Goal: Information Seeking & Learning: Learn about a topic

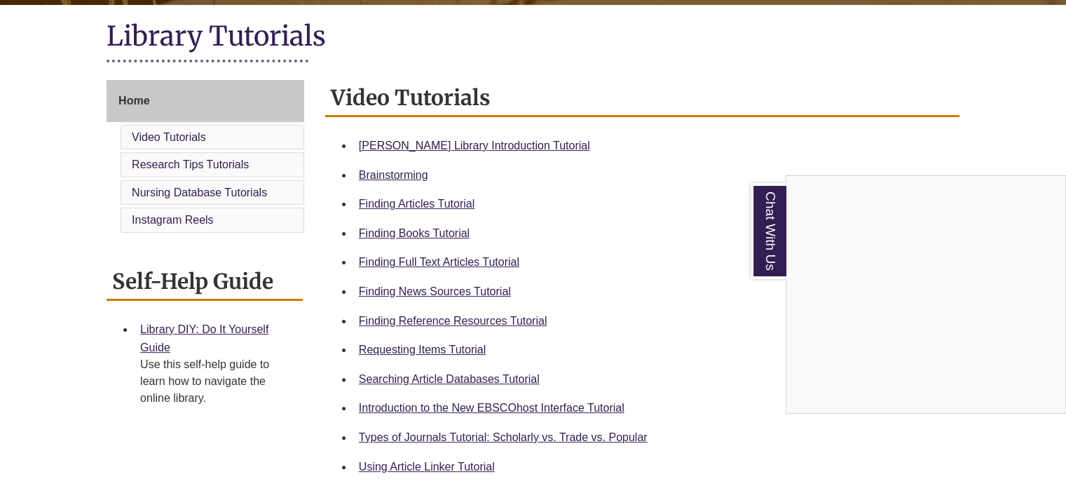
scroll to position [313, 0]
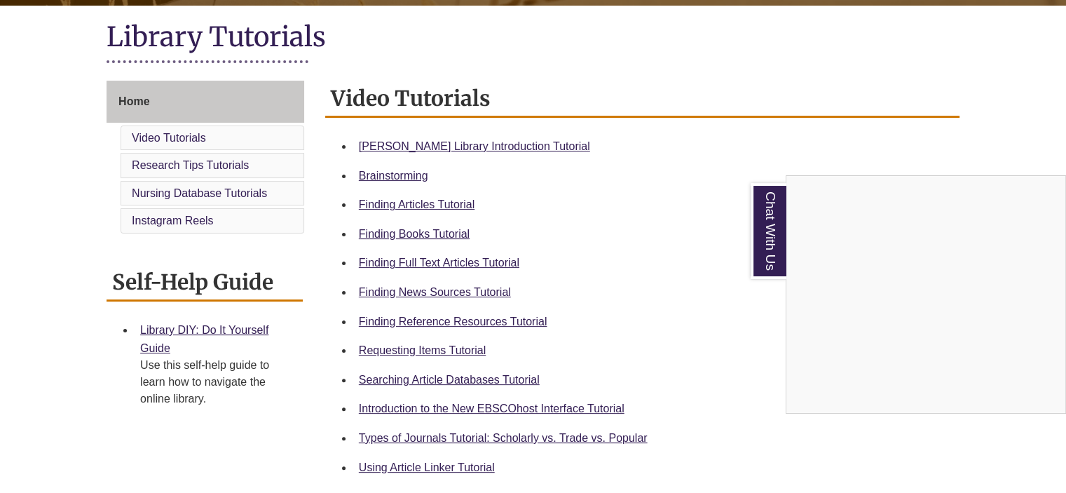
click at [439, 203] on div "Chat With Us" at bounding box center [533, 246] width 1066 height 493
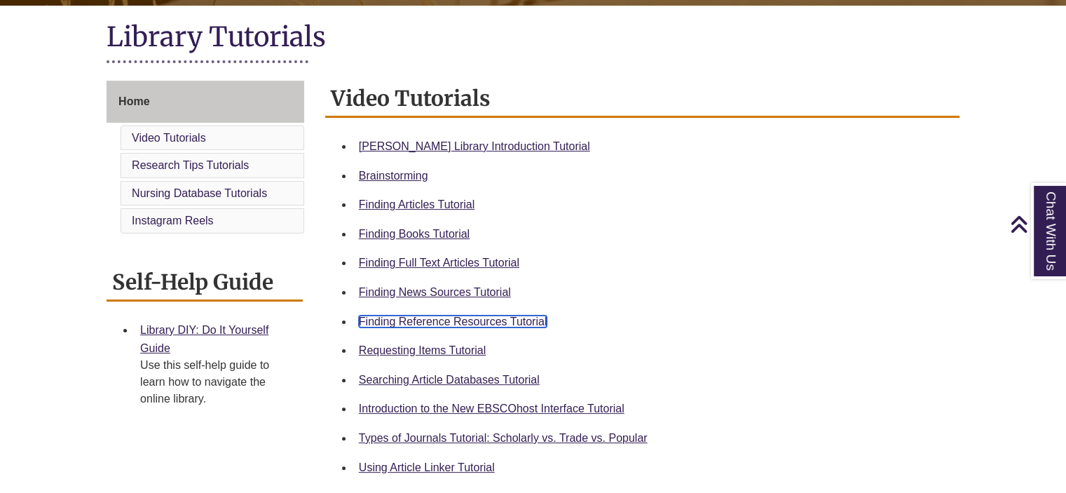
click at [435, 316] on link "Finding Reference Resources Tutorial" at bounding box center [453, 321] width 189 height 12
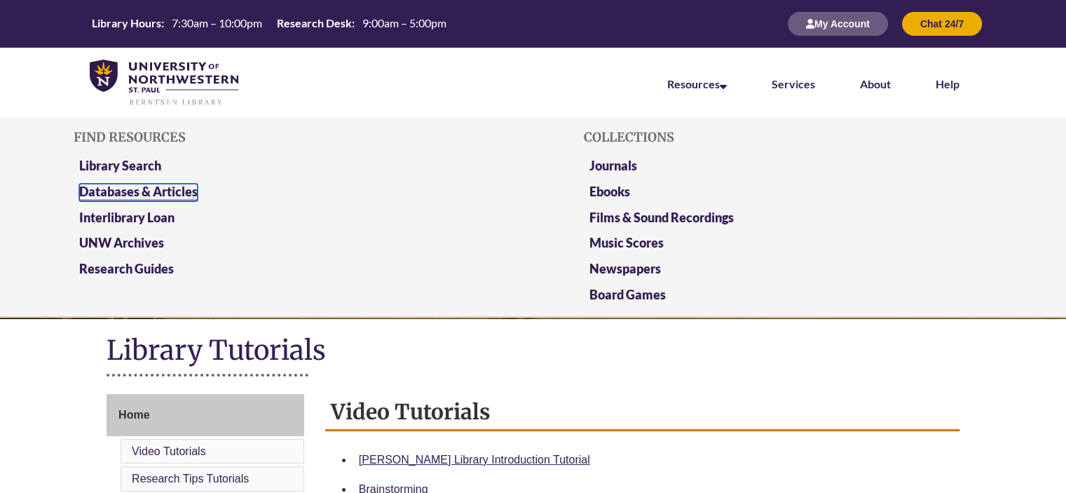
click at [167, 191] on link "Databases & Articles" at bounding box center [138, 193] width 118 height 18
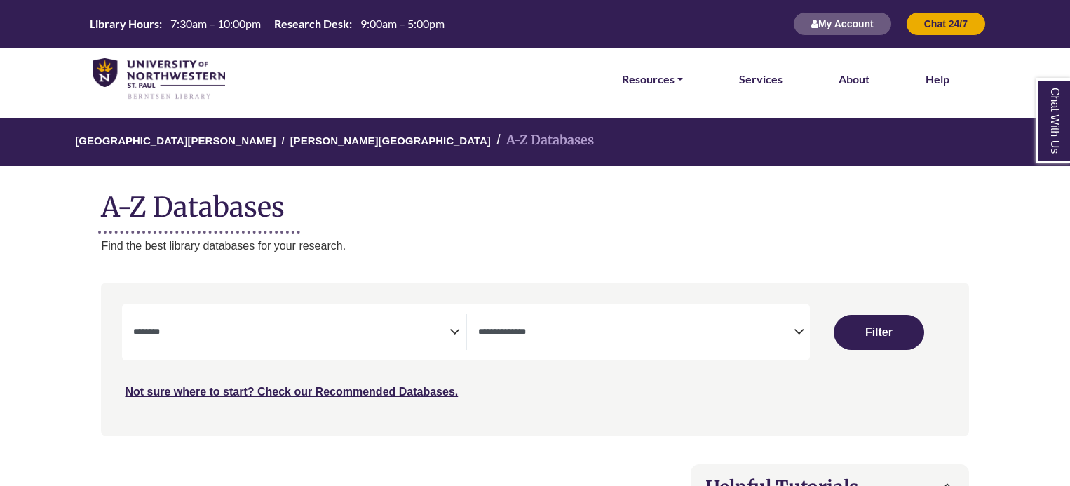
select select "Database Subject Filter"
select select "Database Types Filter"
select select "Database Subject Filter"
select select "Database Types Filter"
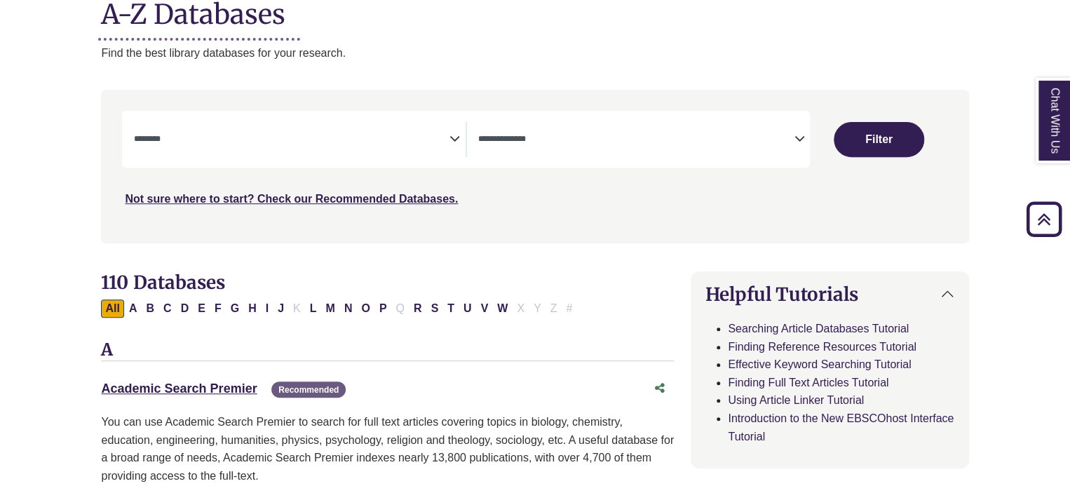
scroll to position [126, 0]
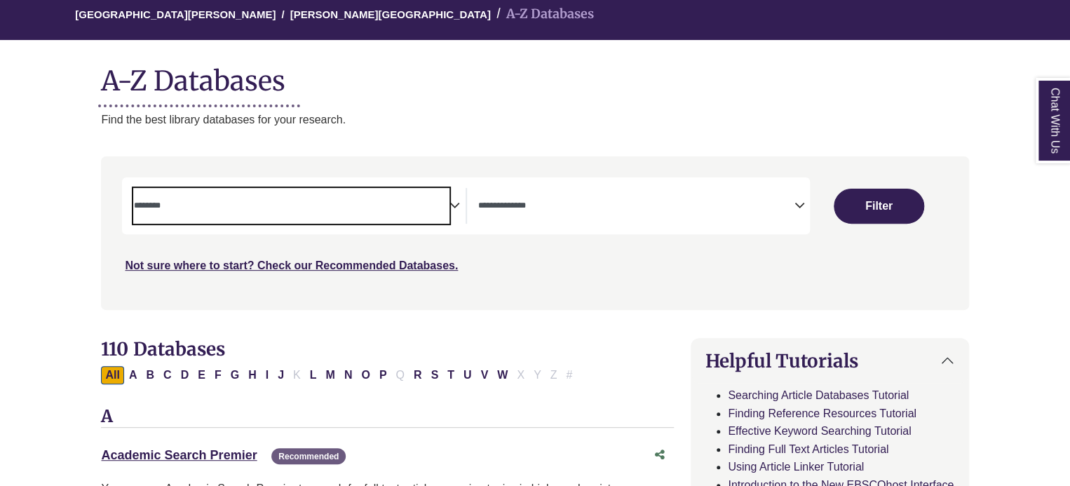
click at [251, 219] on span "Search filters" at bounding box center [290, 206] width 315 height 36
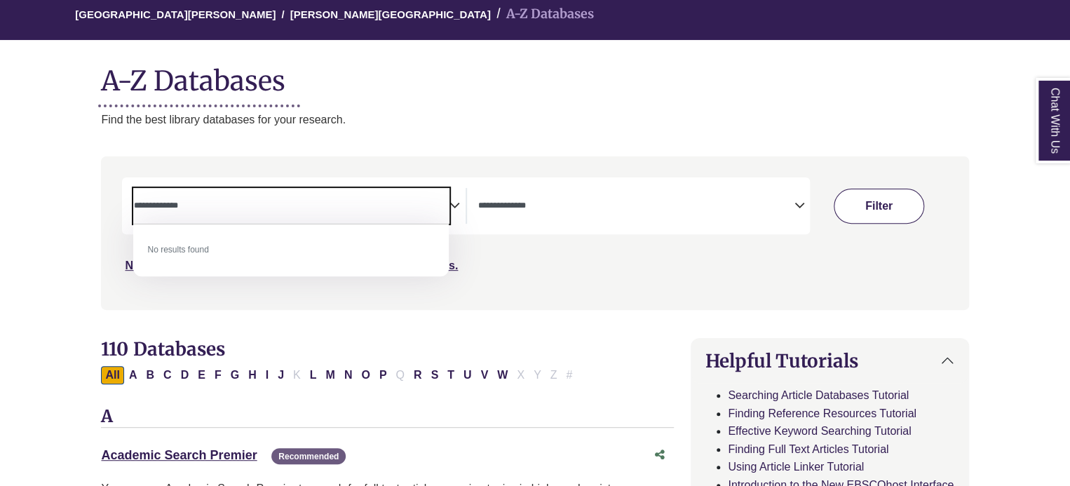
type textarea "**********"
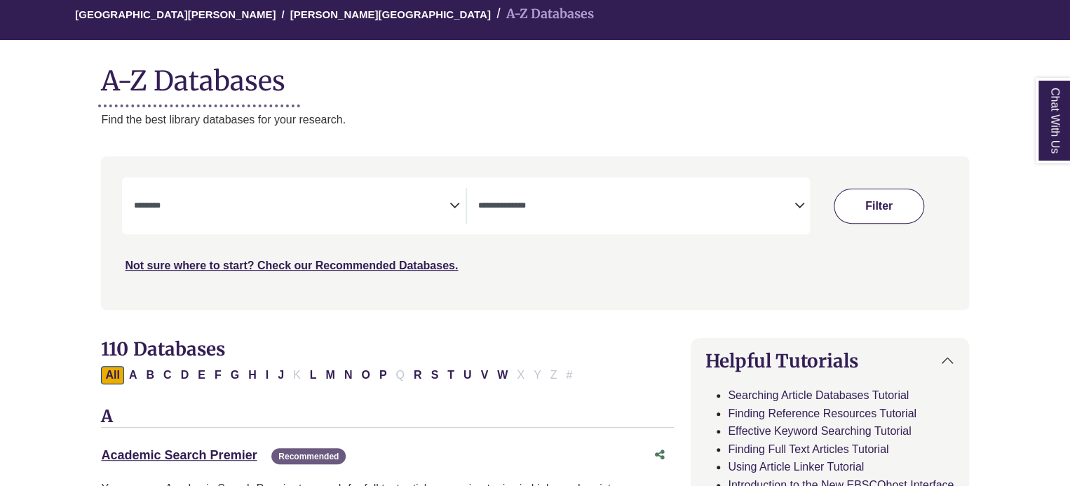
click at [872, 197] on button "Filter" at bounding box center [878, 206] width 90 height 35
select select "Database Subject Filter"
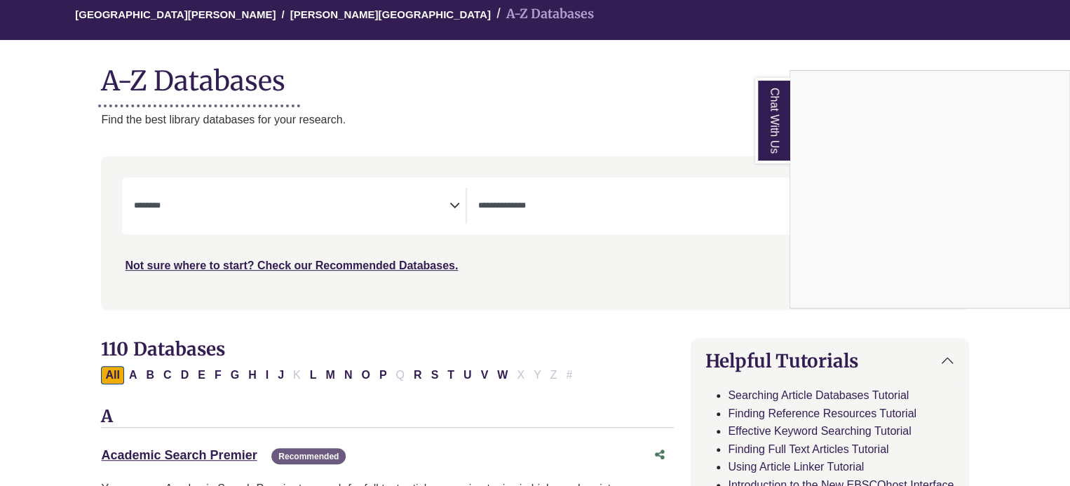
click at [664, 206] on div "Chat With Us" at bounding box center [535, 243] width 1070 height 486
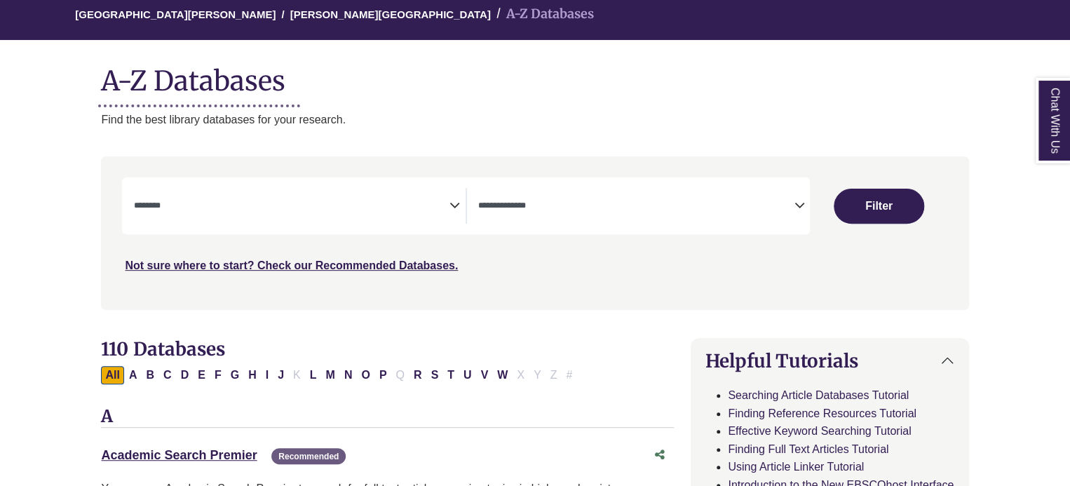
click at [795, 204] on icon "Search filters" at bounding box center [798, 203] width 11 height 21
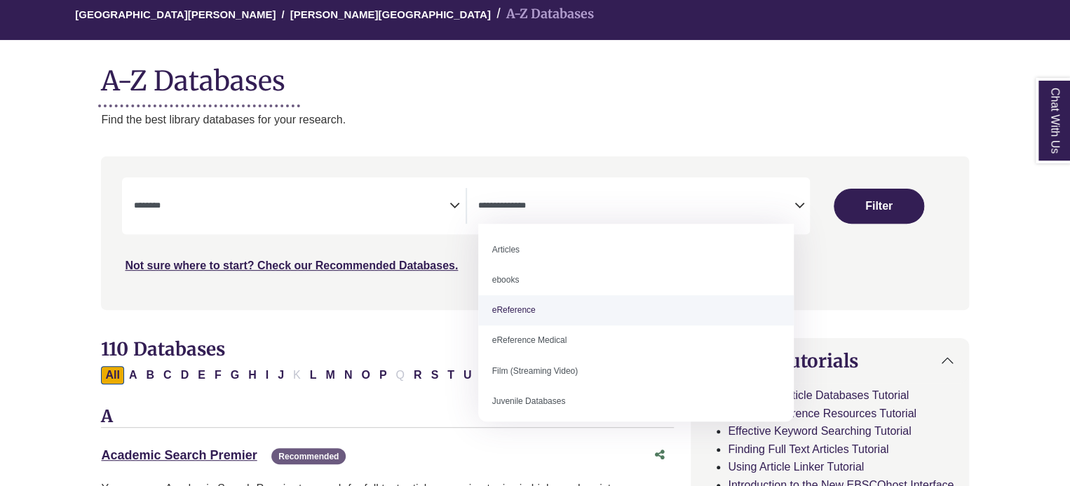
select select "*****"
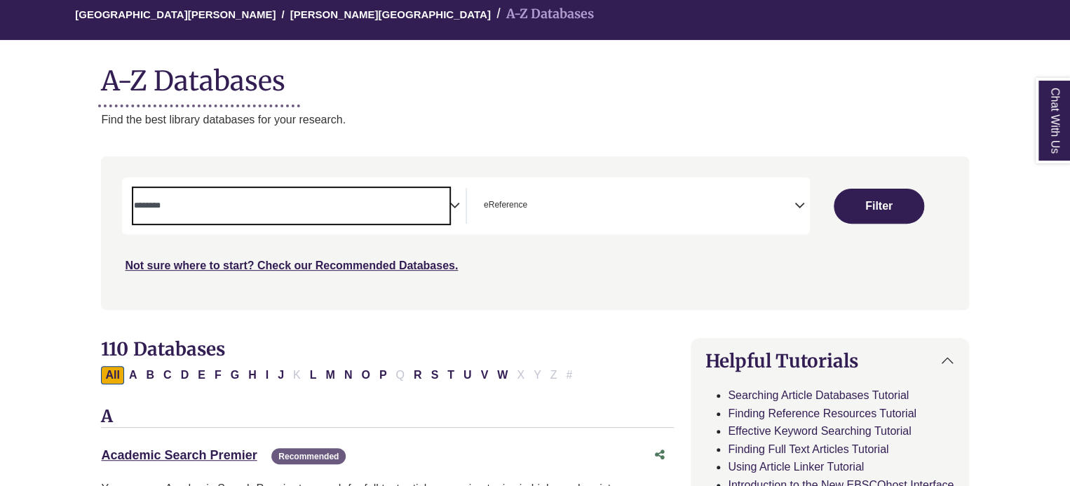
click at [414, 212] on textarea "Search" at bounding box center [290, 206] width 315 height 11
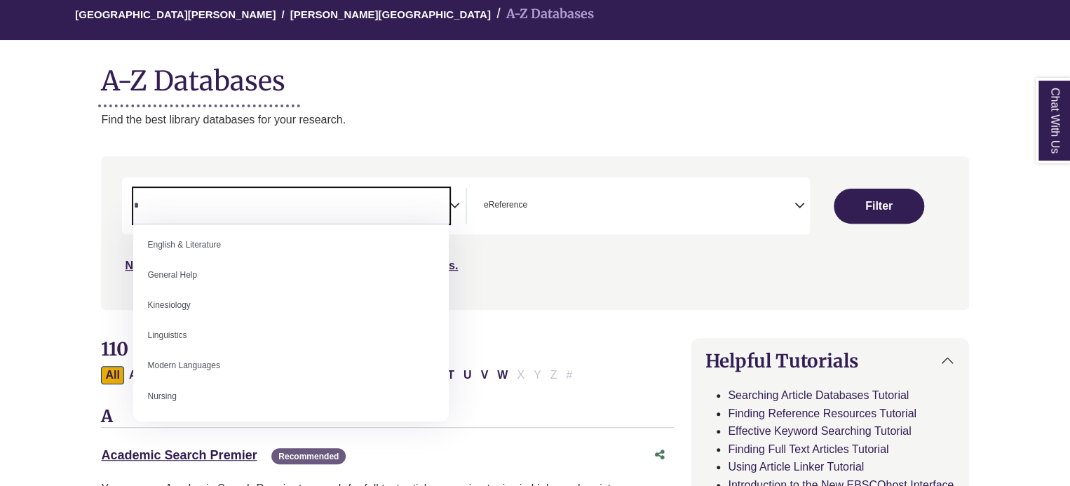
scroll to position [0, 0]
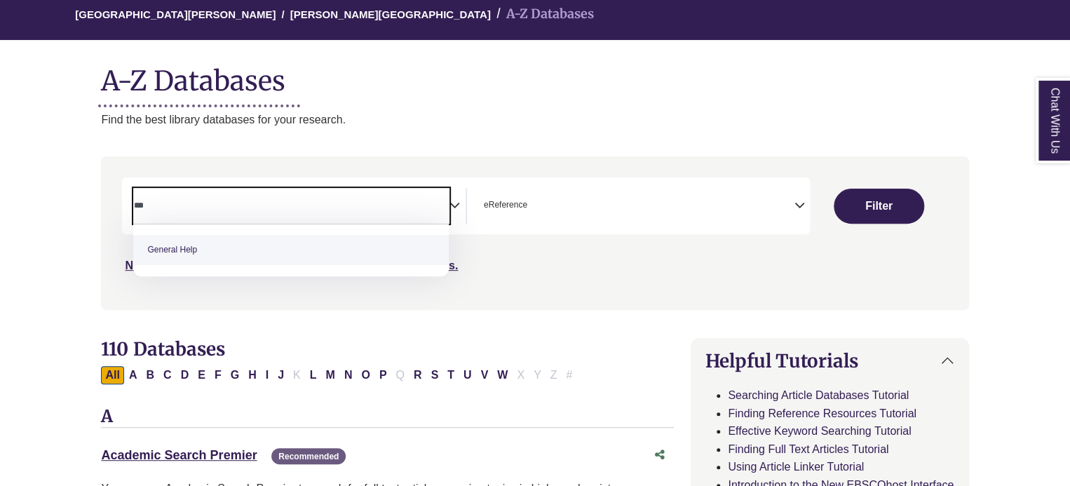
type textarea "***"
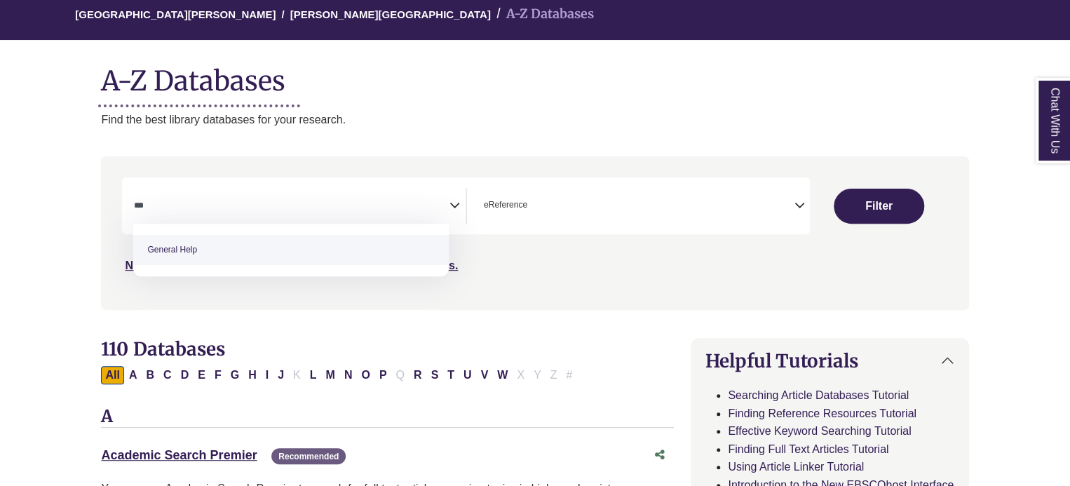
select select "*****"
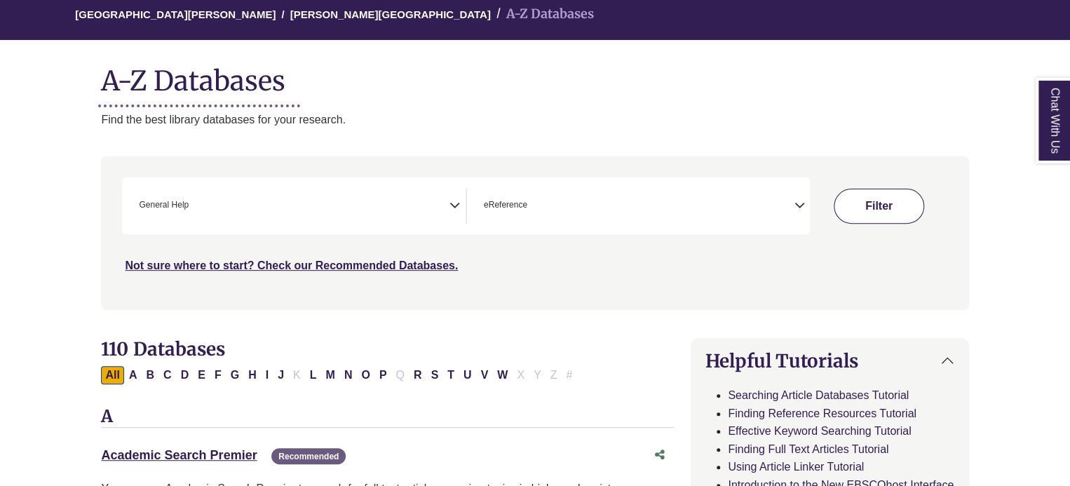
click at [899, 198] on button "Filter" at bounding box center [878, 206] width 90 height 35
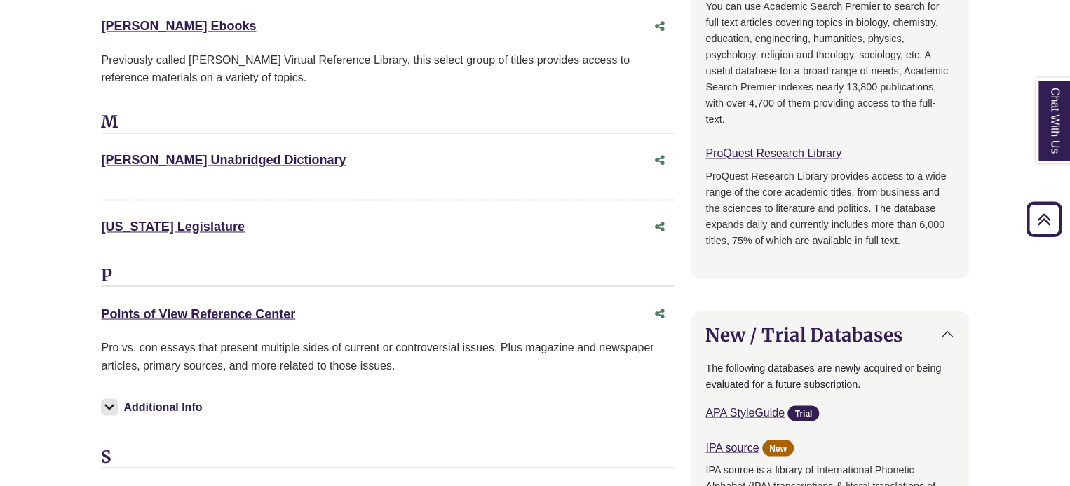
scroll to position [1068, 0]
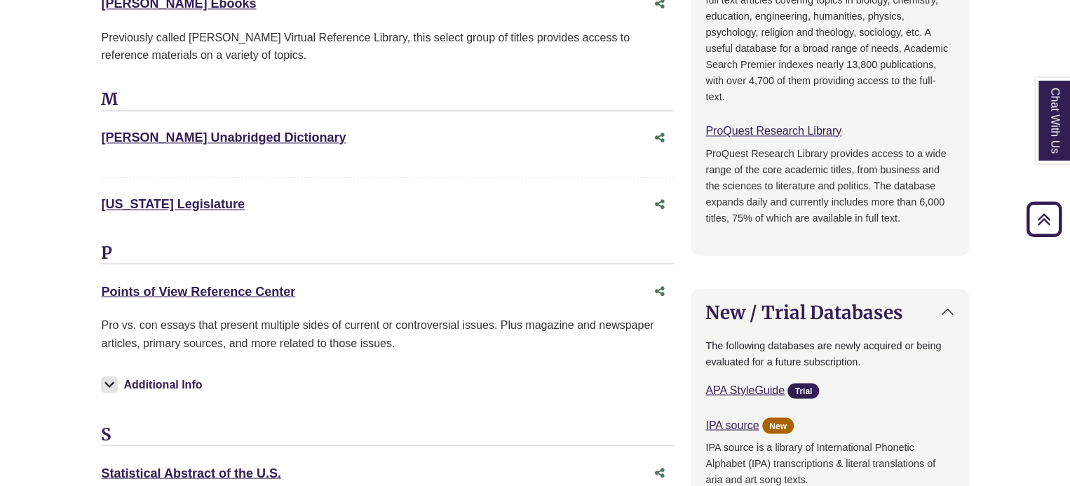
click at [108, 381] on img at bounding box center [109, 384] width 17 height 17
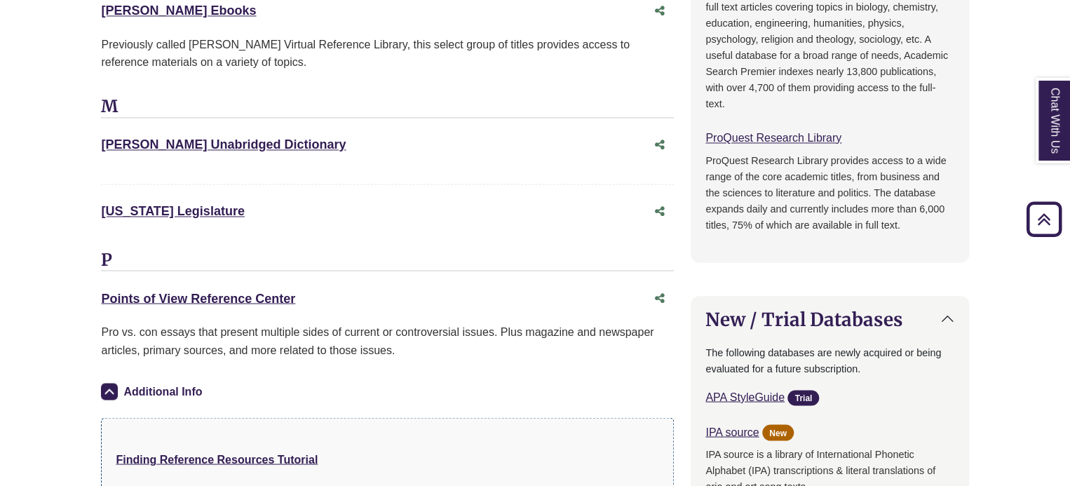
scroll to position [1060, 0]
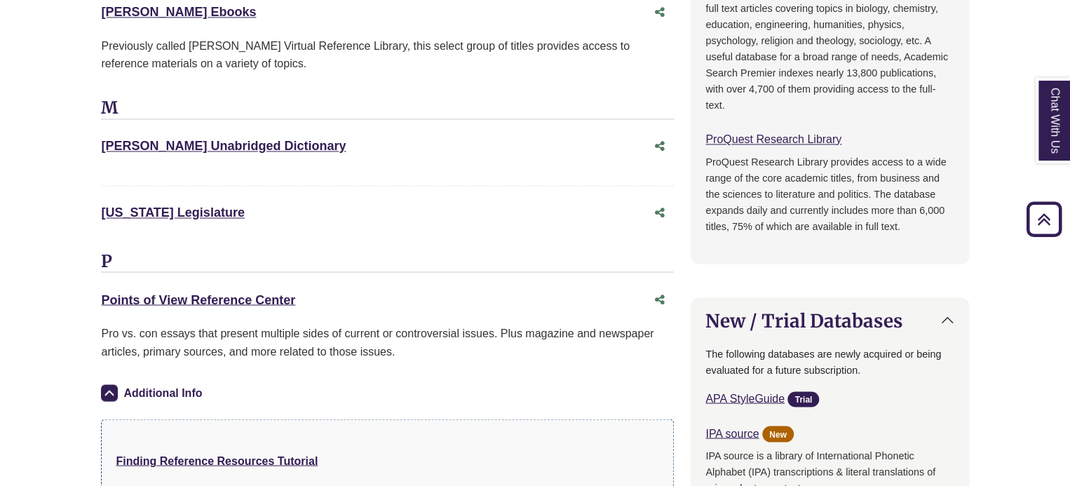
click at [114, 388] on img at bounding box center [109, 392] width 17 height 17
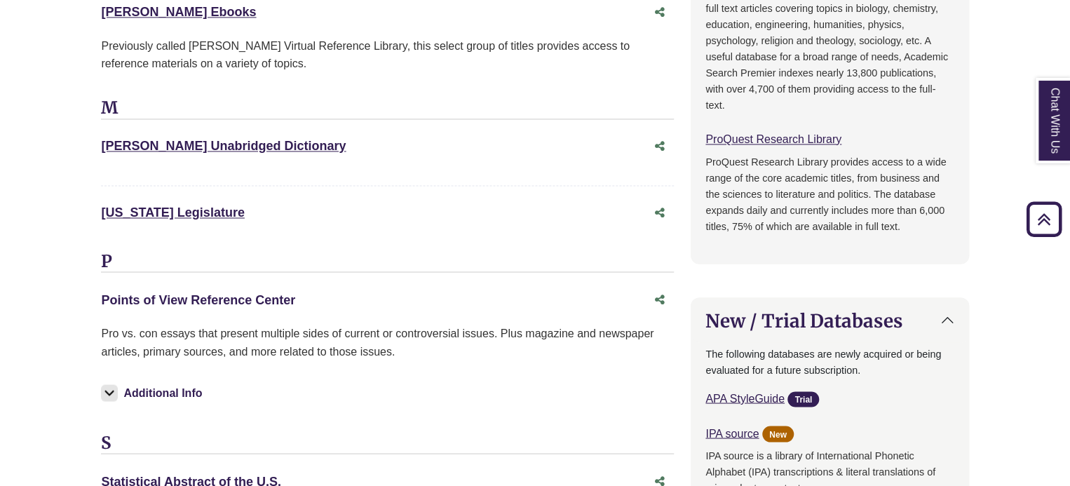
click at [216, 293] on link "Points of View Reference Center This link opens in a new window" at bounding box center [198, 299] width 194 height 14
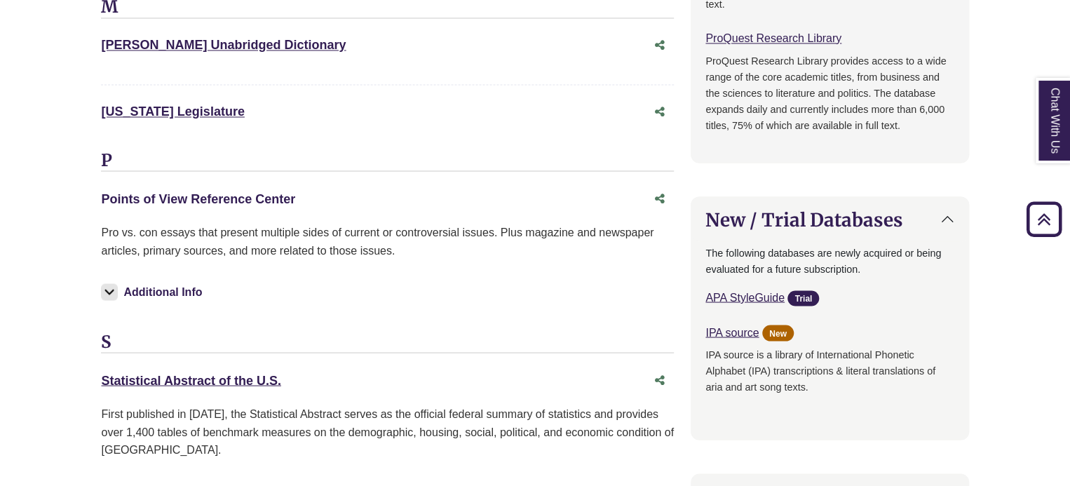
scroll to position [1162, 0]
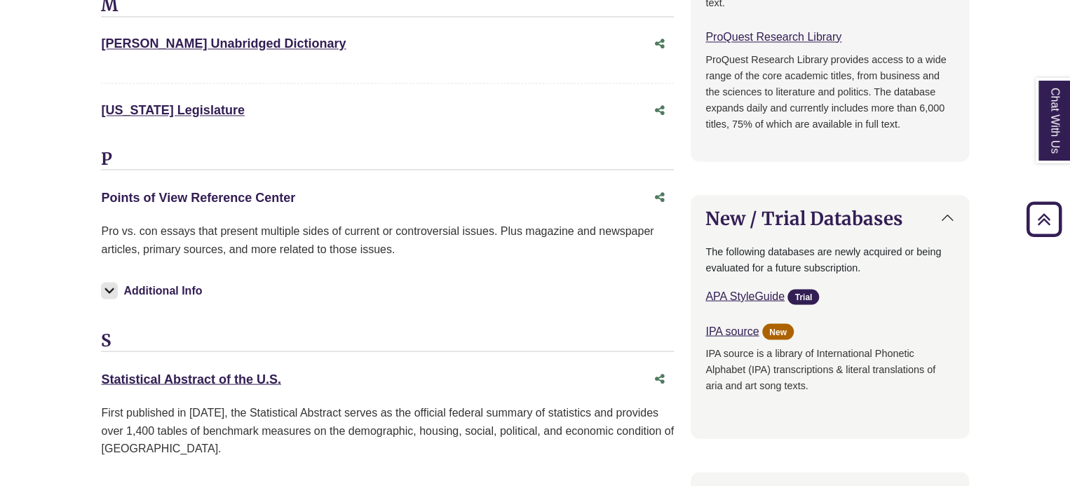
click at [267, 196] on link "Points of View Reference Center This link opens in a new window" at bounding box center [198, 197] width 194 height 14
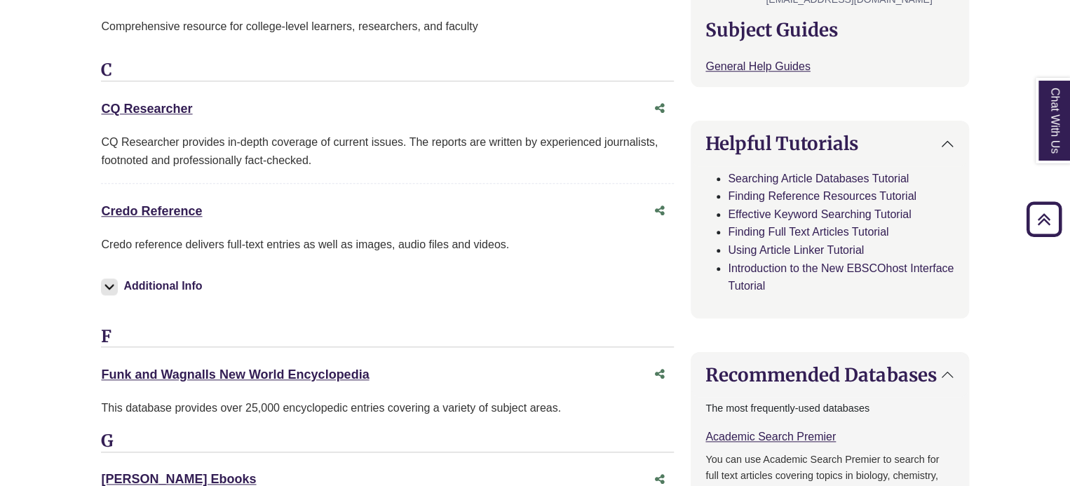
scroll to position [568, 0]
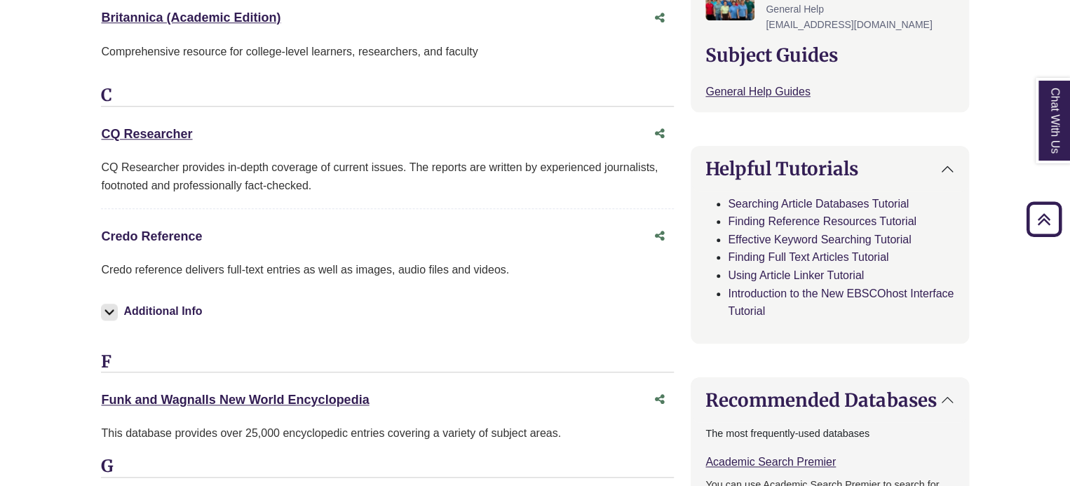
click at [150, 235] on link "Credo Reference This link opens in a new window" at bounding box center [151, 236] width 101 height 14
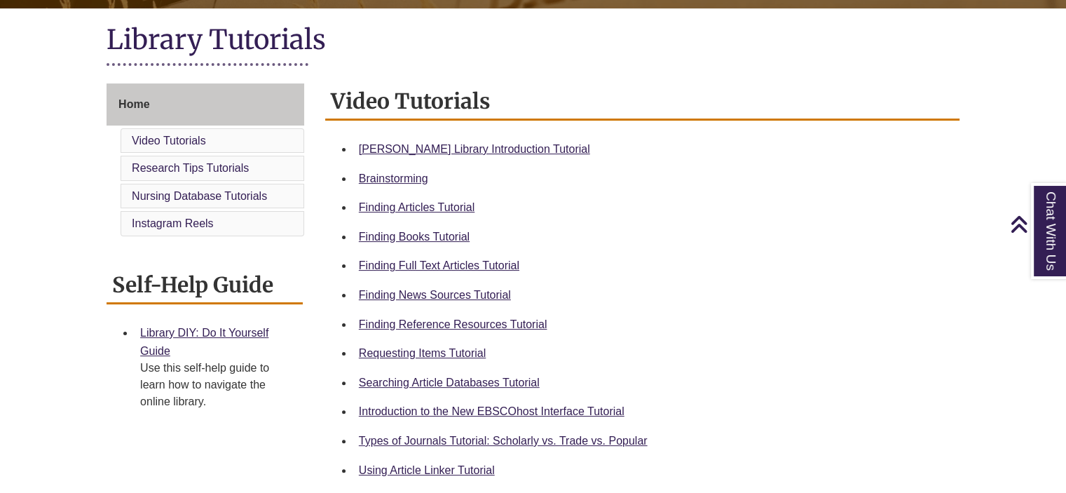
scroll to position [341, 0]
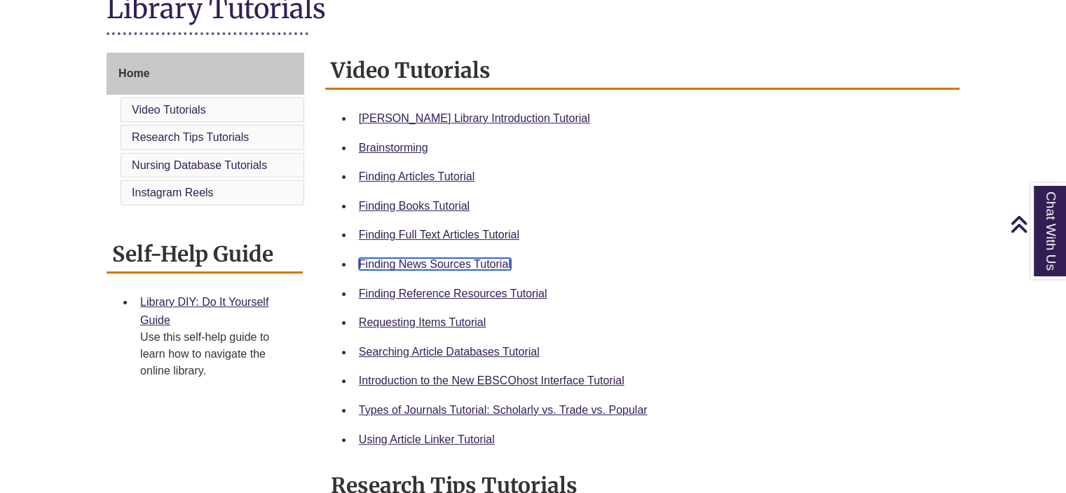
click at [434, 259] on link "Finding News Sources Tutorial" at bounding box center [435, 264] width 152 height 12
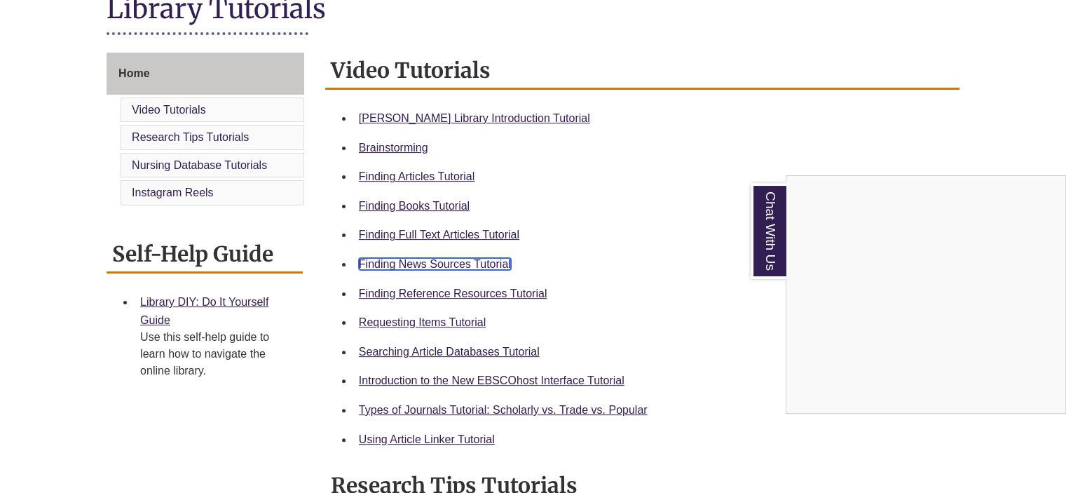
scroll to position [0, 0]
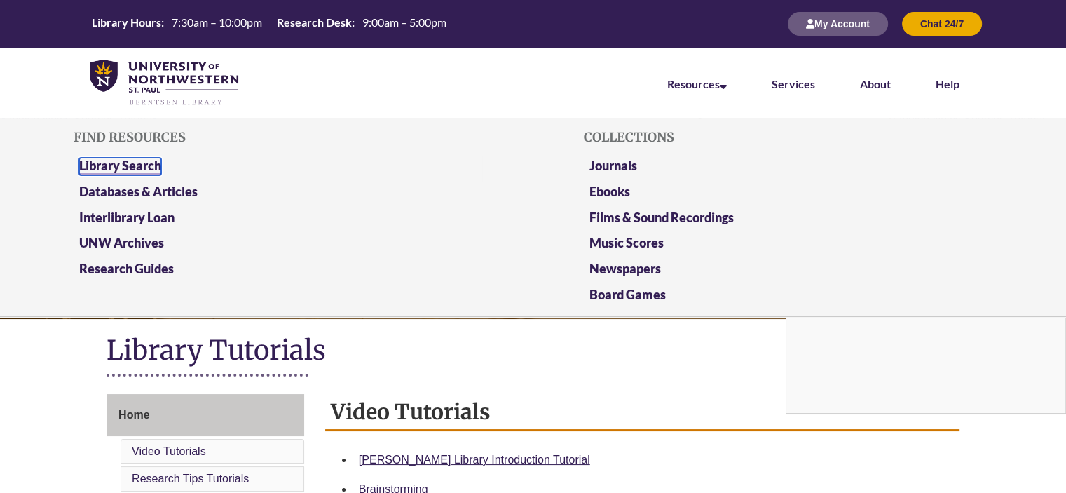
click at [135, 163] on link "Library Search" at bounding box center [120, 167] width 82 height 18
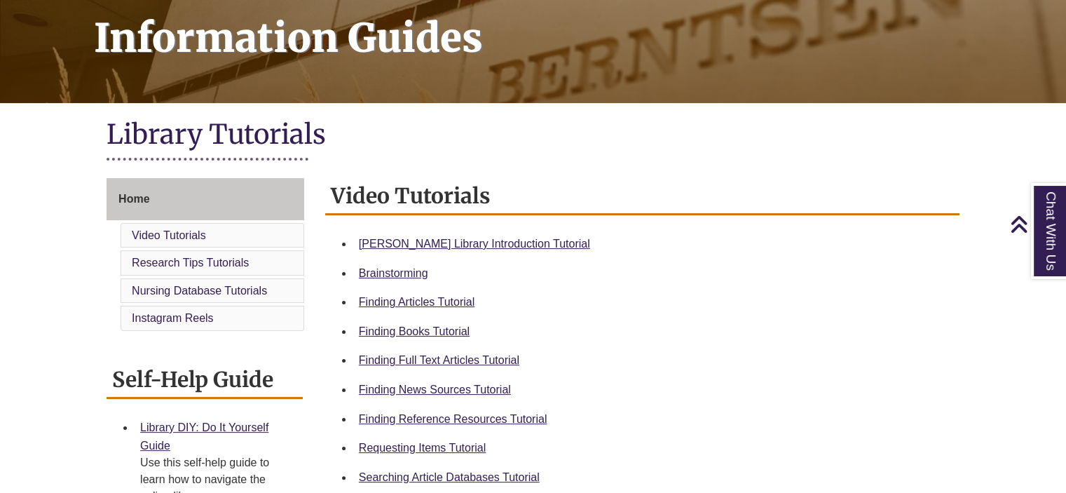
scroll to position [221, 0]
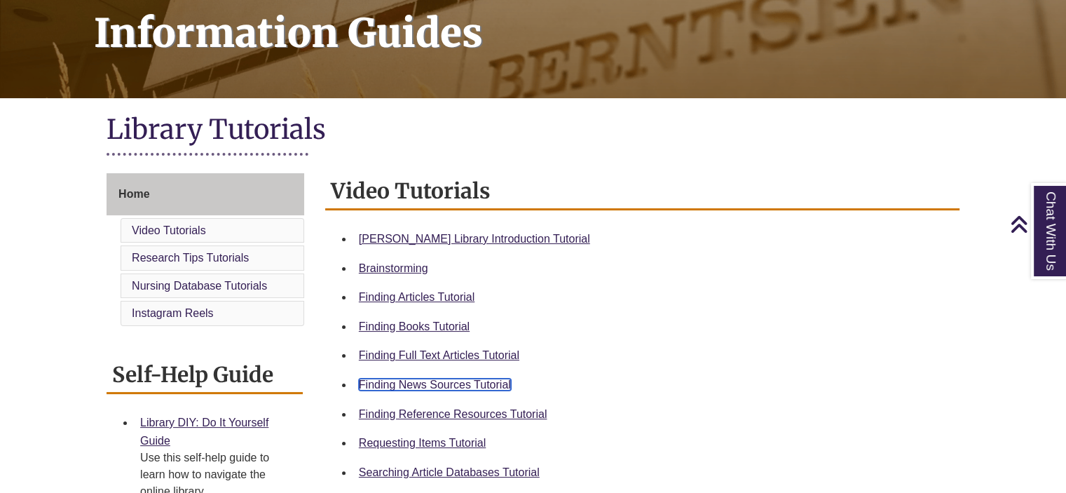
click at [471, 378] on link "Finding News Sources Tutorial" at bounding box center [435, 384] width 152 height 12
